Goal: Information Seeking & Learning: Learn about a topic

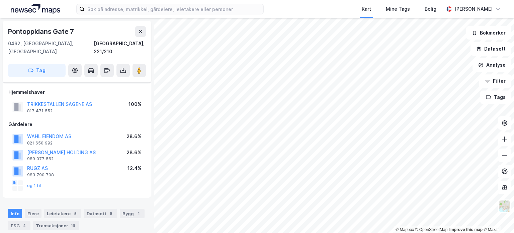
scroll to position [177, 0]
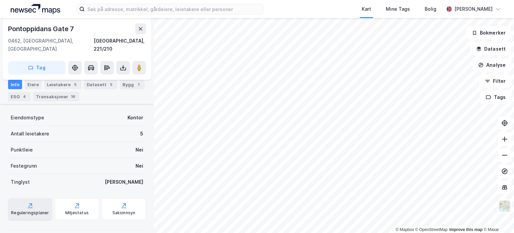
click at [28, 210] on div "Reguleringsplaner" at bounding box center [30, 212] width 38 height 5
click at [29, 202] on icon at bounding box center [30, 205] width 7 height 7
